Goal: Information Seeking & Learning: Compare options

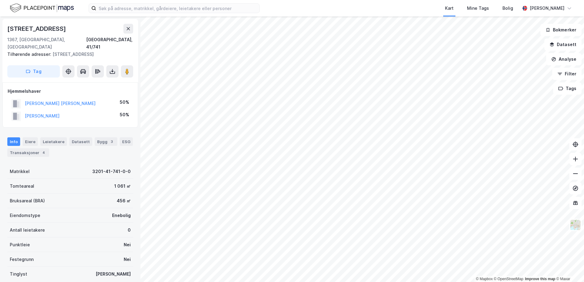
click at [321, 282] on html "Kart Mine Tags Bolig [PERSON_NAME] © Mapbox © OpenStreetMap Improve this map © …" at bounding box center [292, 141] width 584 height 282
click at [285, 282] on html "Kart Mine Tags Bolig [PERSON_NAME] © Mapbox © OpenStreetMap Improve this map © …" at bounding box center [292, 141] width 584 height 282
click at [283, 282] on html "Kart Mine Tags Bolig [PERSON_NAME] © Mapbox © OpenStreetMap Improve this map © …" at bounding box center [292, 141] width 584 height 282
